Goal: Information Seeking & Learning: Find specific fact

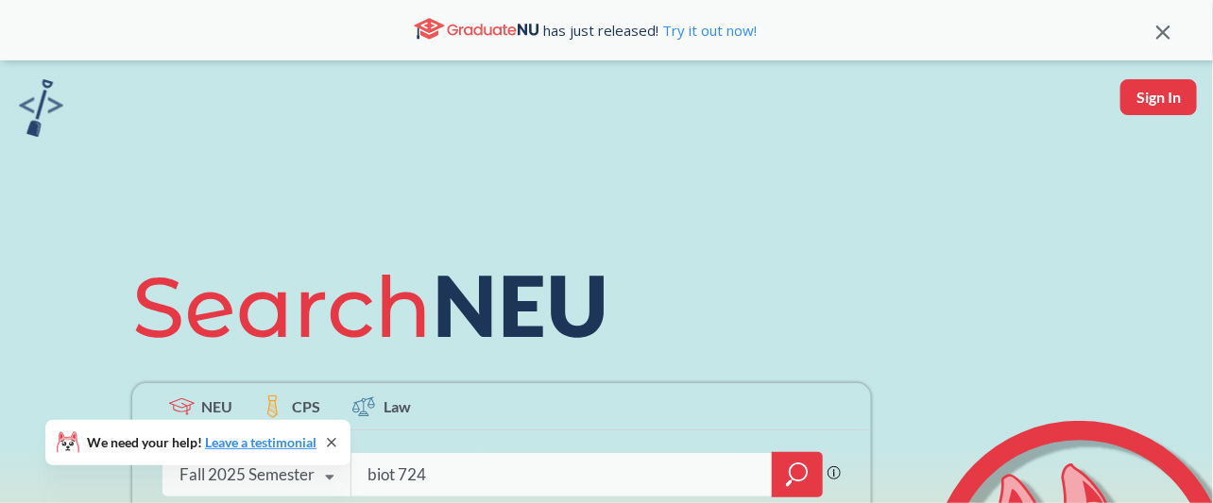
type input "biot 7247"
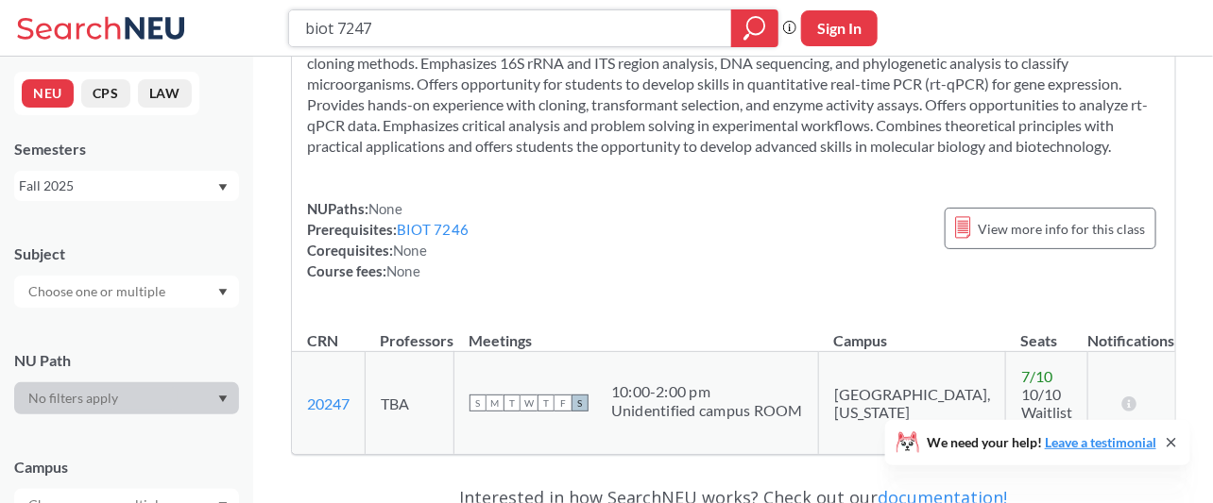
scroll to position [153, 0]
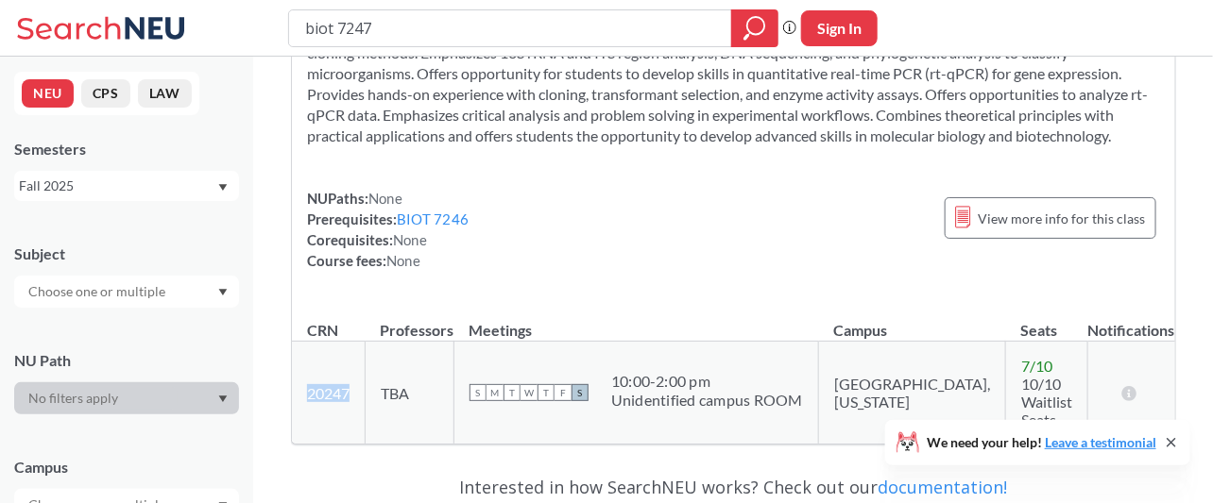
drag, startPoint x: 356, startPoint y: 382, endPoint x: 304, endPoint y: 379, distance: 52.0
click at [304, 379] on td "20247 View this section on Banner." at bounding box center [329, 393] width 74 height 103
copy link "20247"
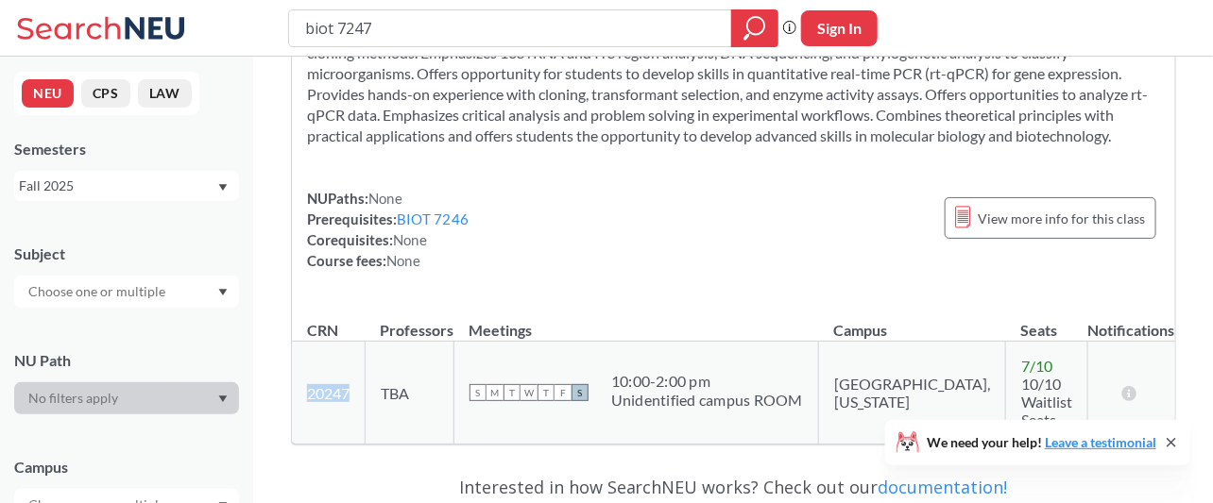
copy link "20247"
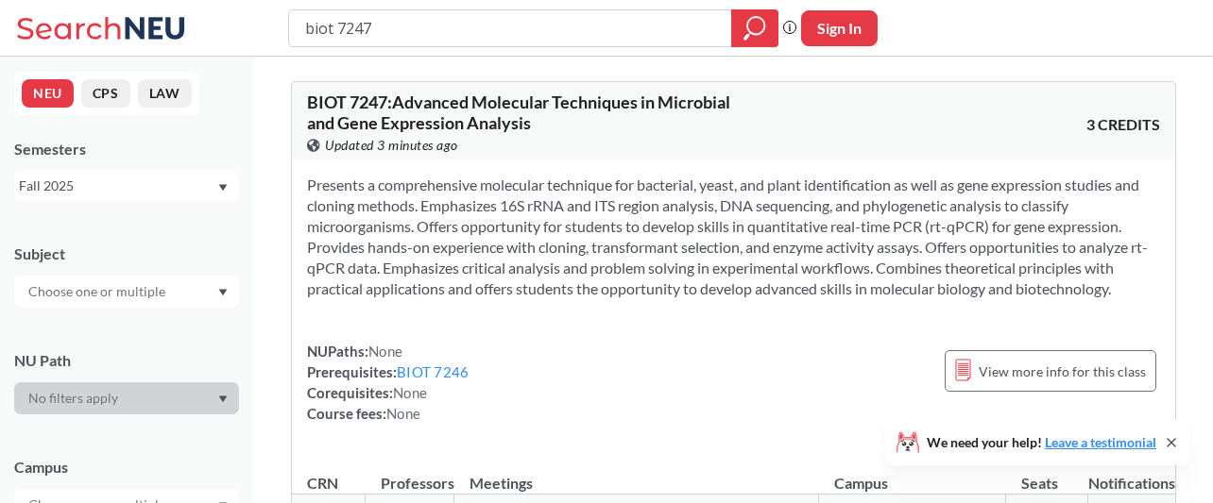
scroll to position [153, 0]
